Goal: Task Accomplishment & Management: Use online tool/utility

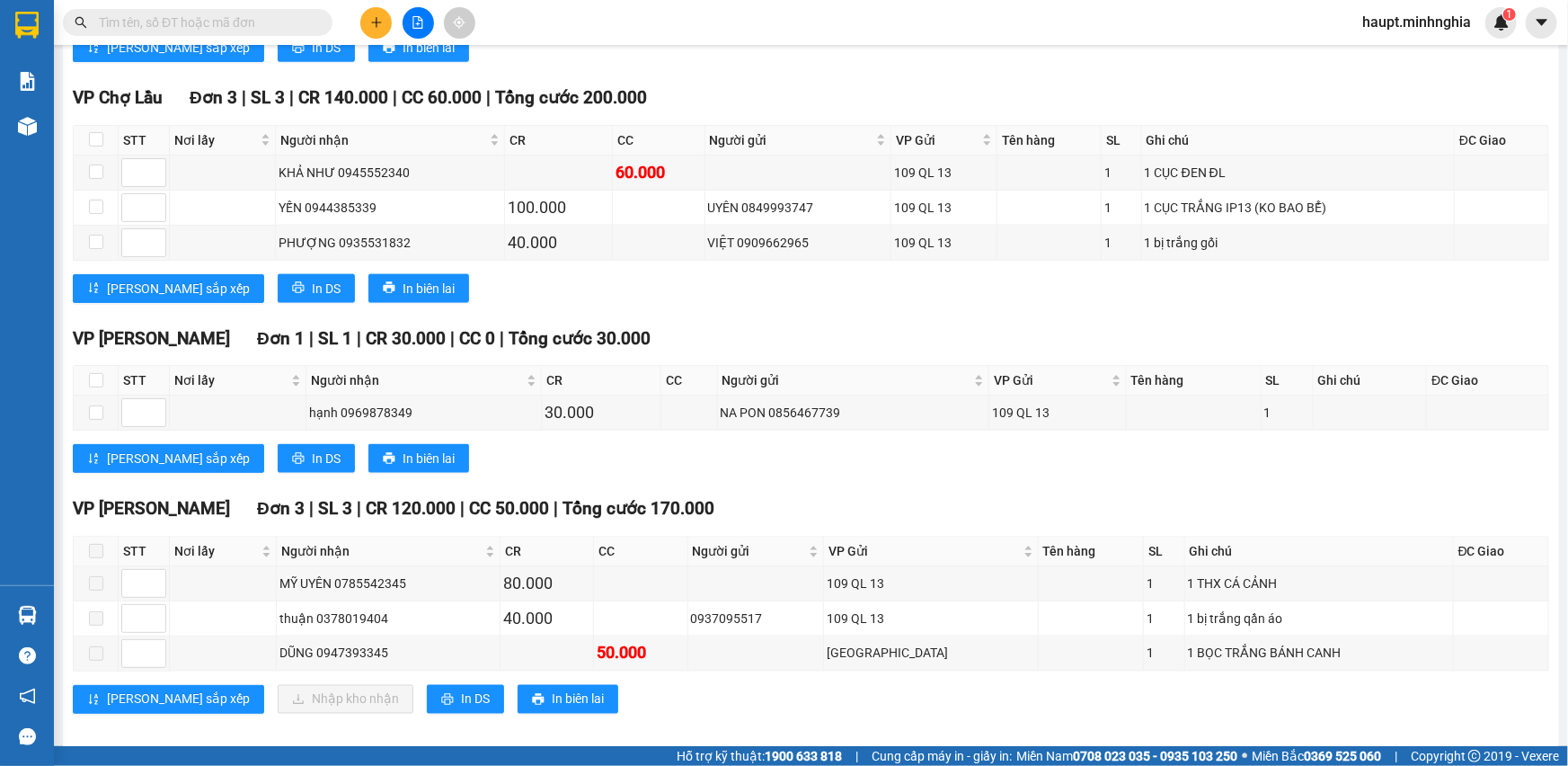
scroll to position [1106, 0]
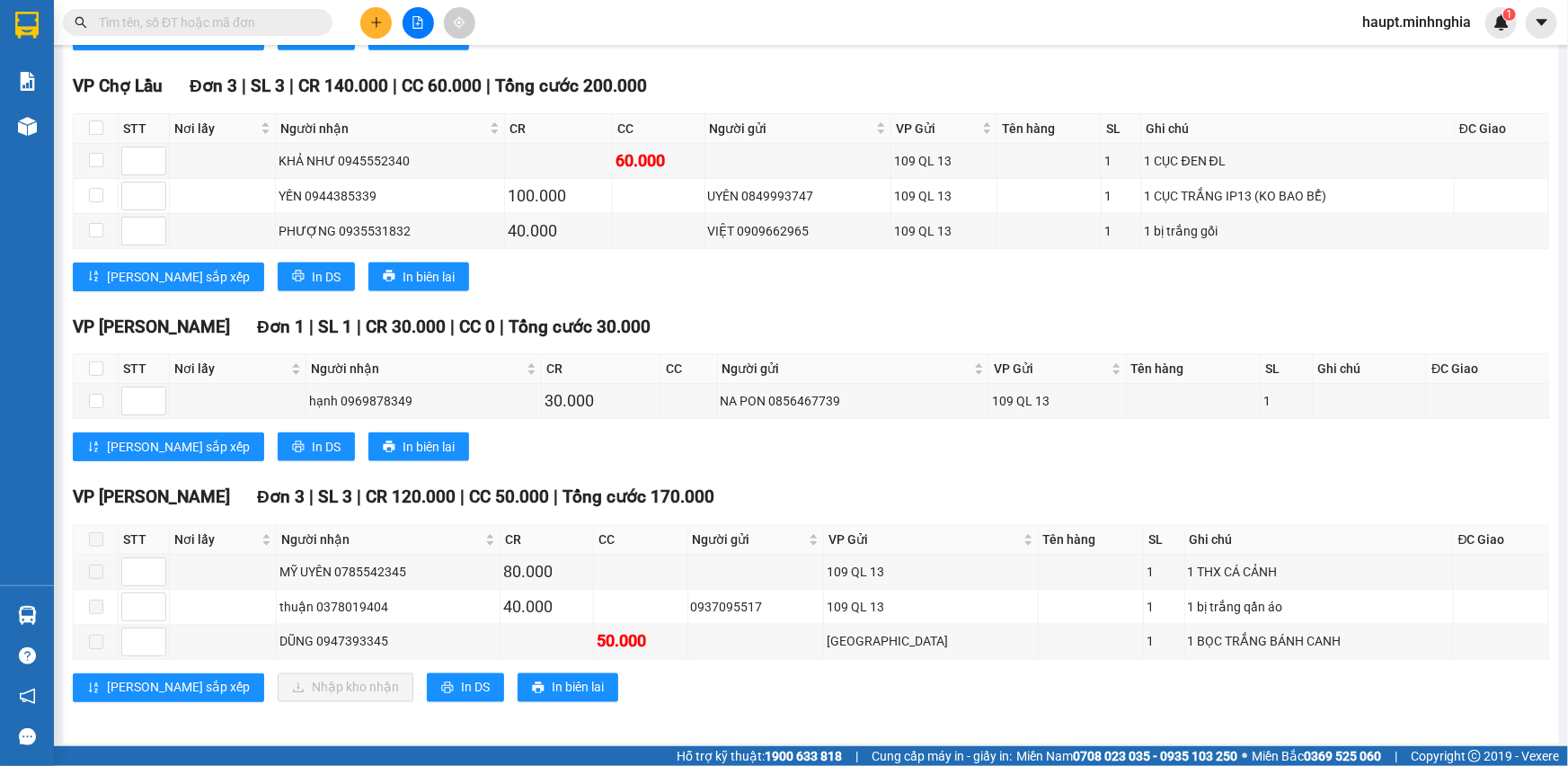
click at [251, 18] on input "text" at bounding box center [205, 22] width 212 height 20
paste input "0378019404"
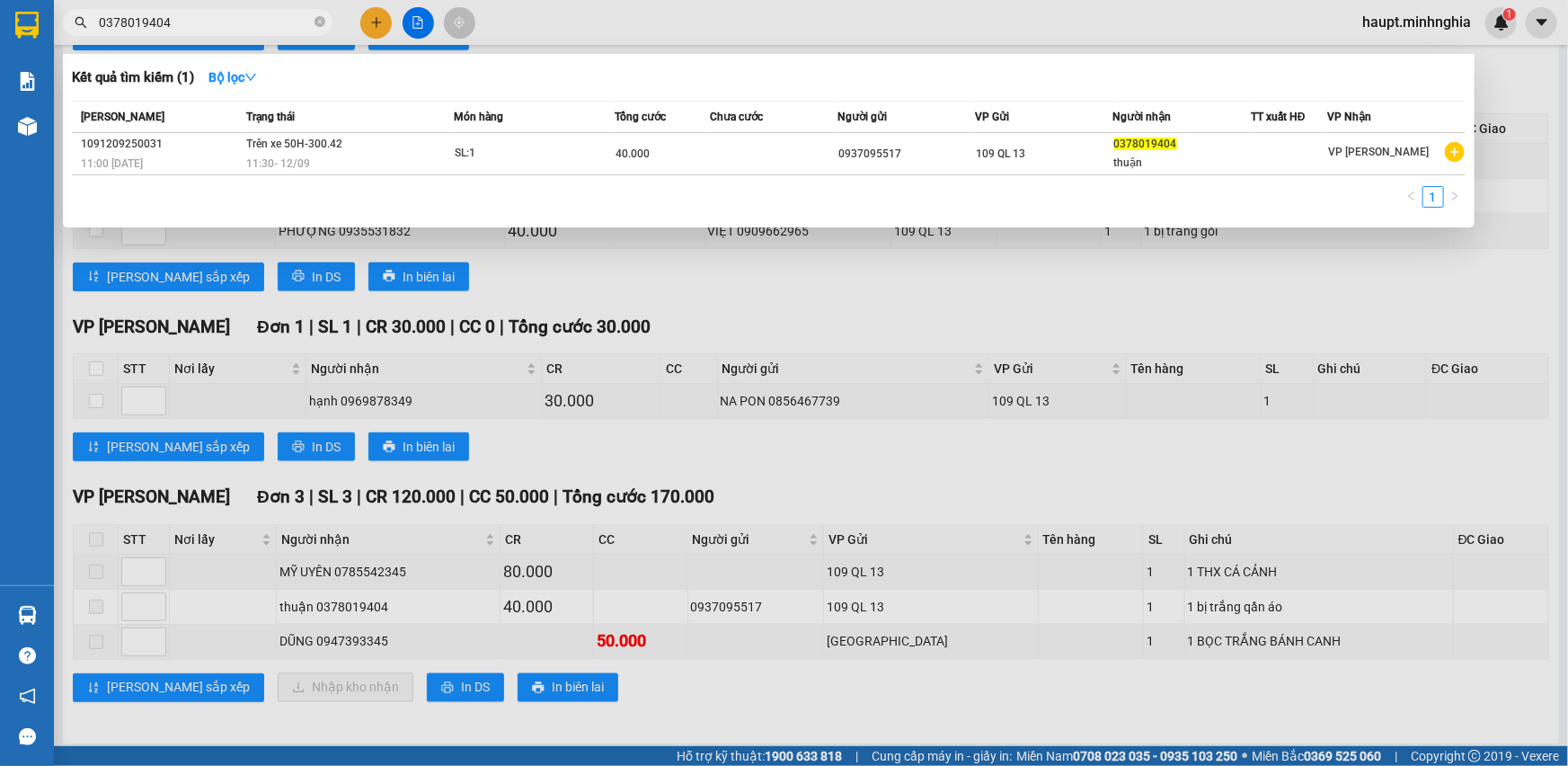
type input "0378019404"
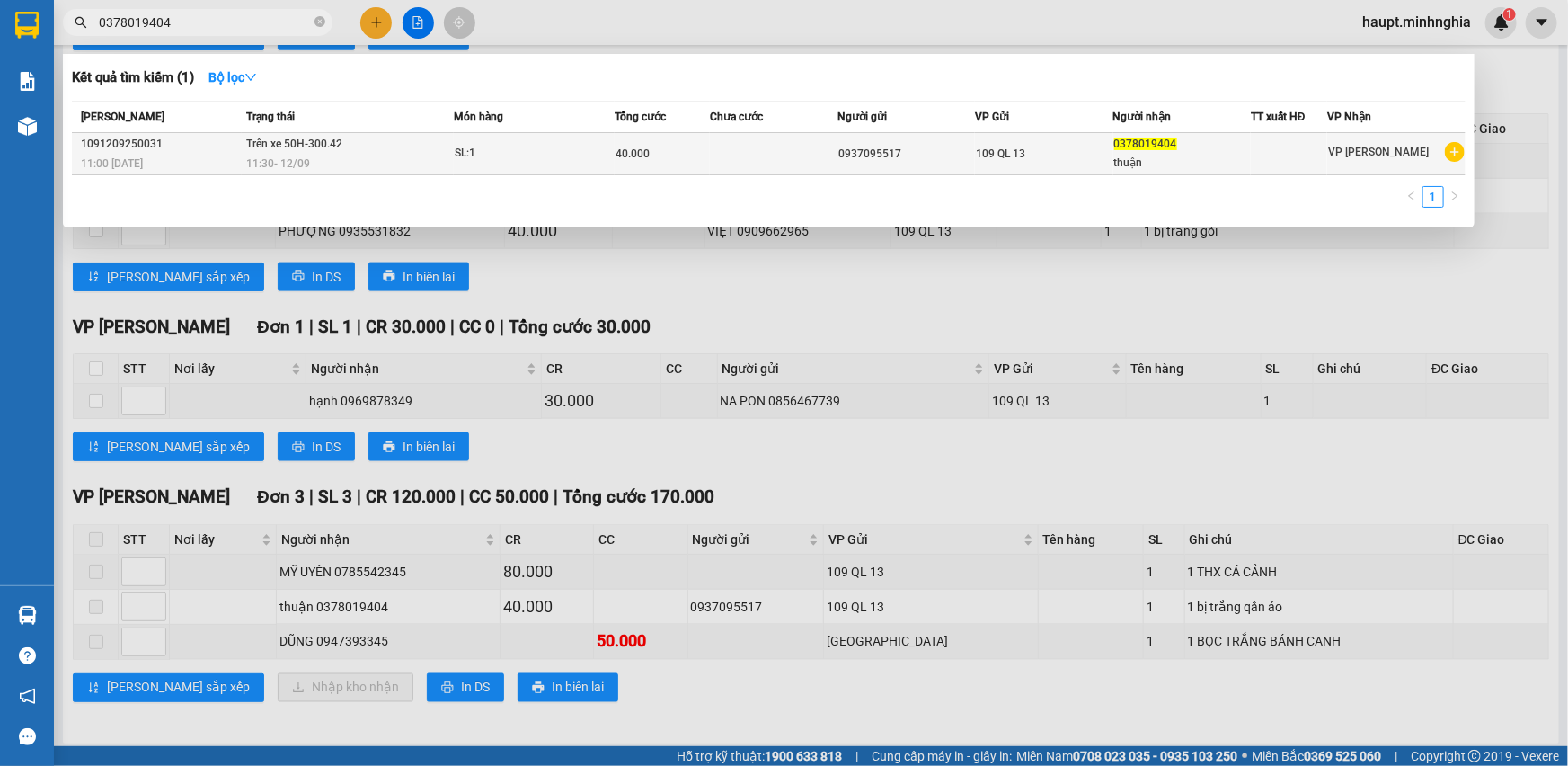
click at [1216, 158] on div "thuận" at bounding box center [1182, 163] width 136 height 19
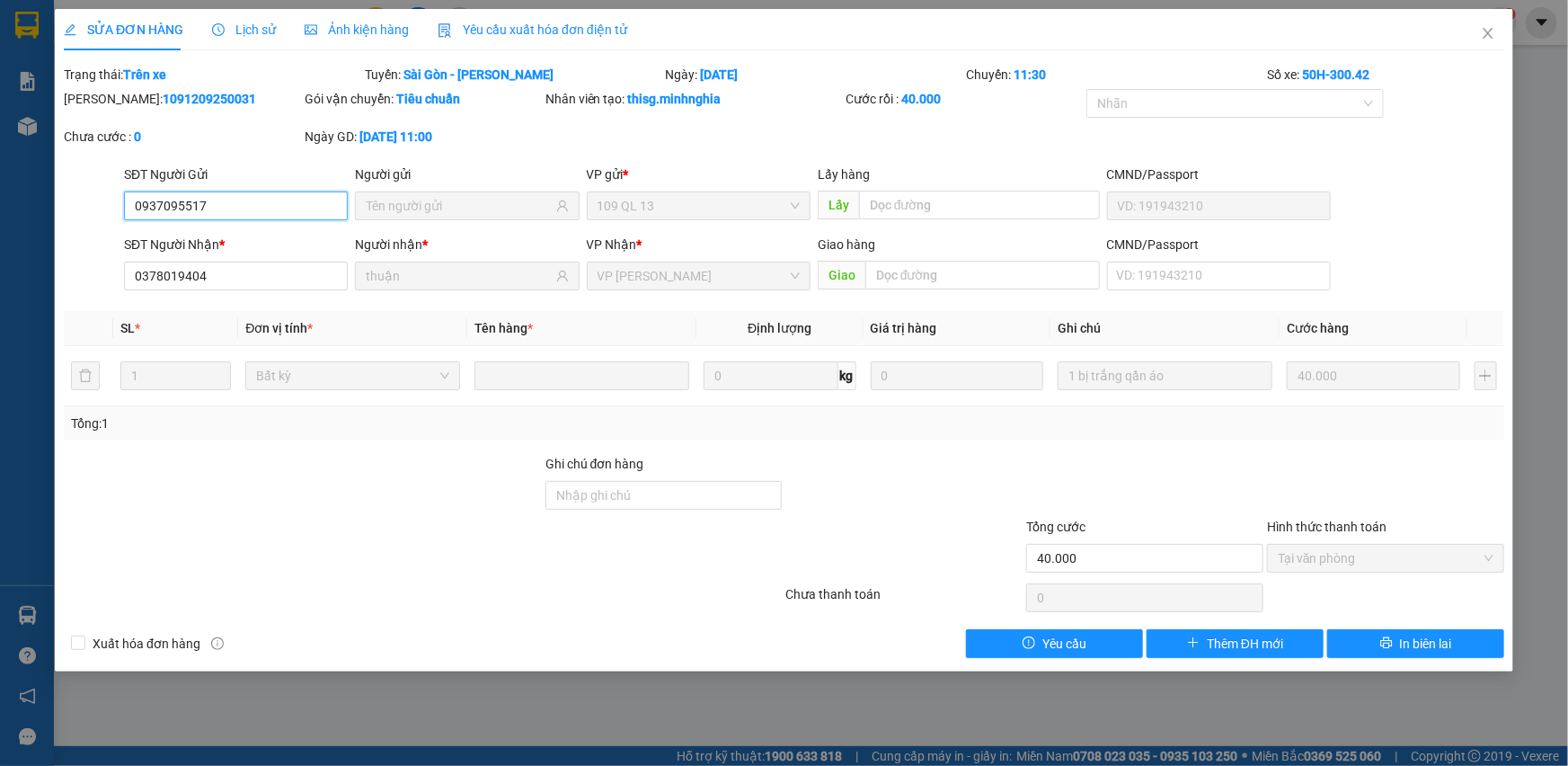
type input "0937095517"
type input "0378019404"
type input "thuận"
type input "40.000"
